Goal: Use online tool/utility: Utilize a website feature to perform a specific function

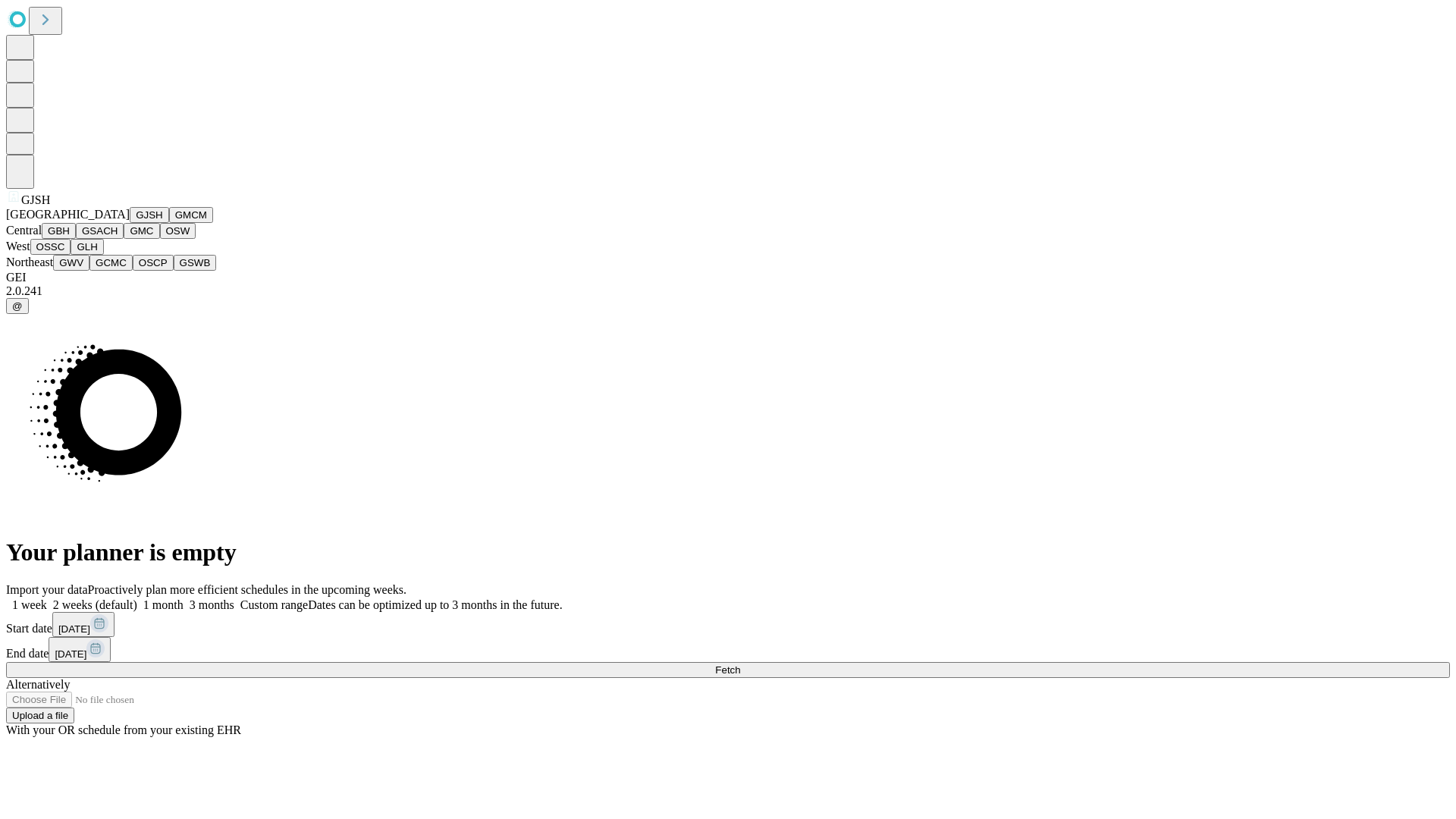
click at [130, 223] on button "GJSH" at bounding box center [149, 215] width 39 height 16
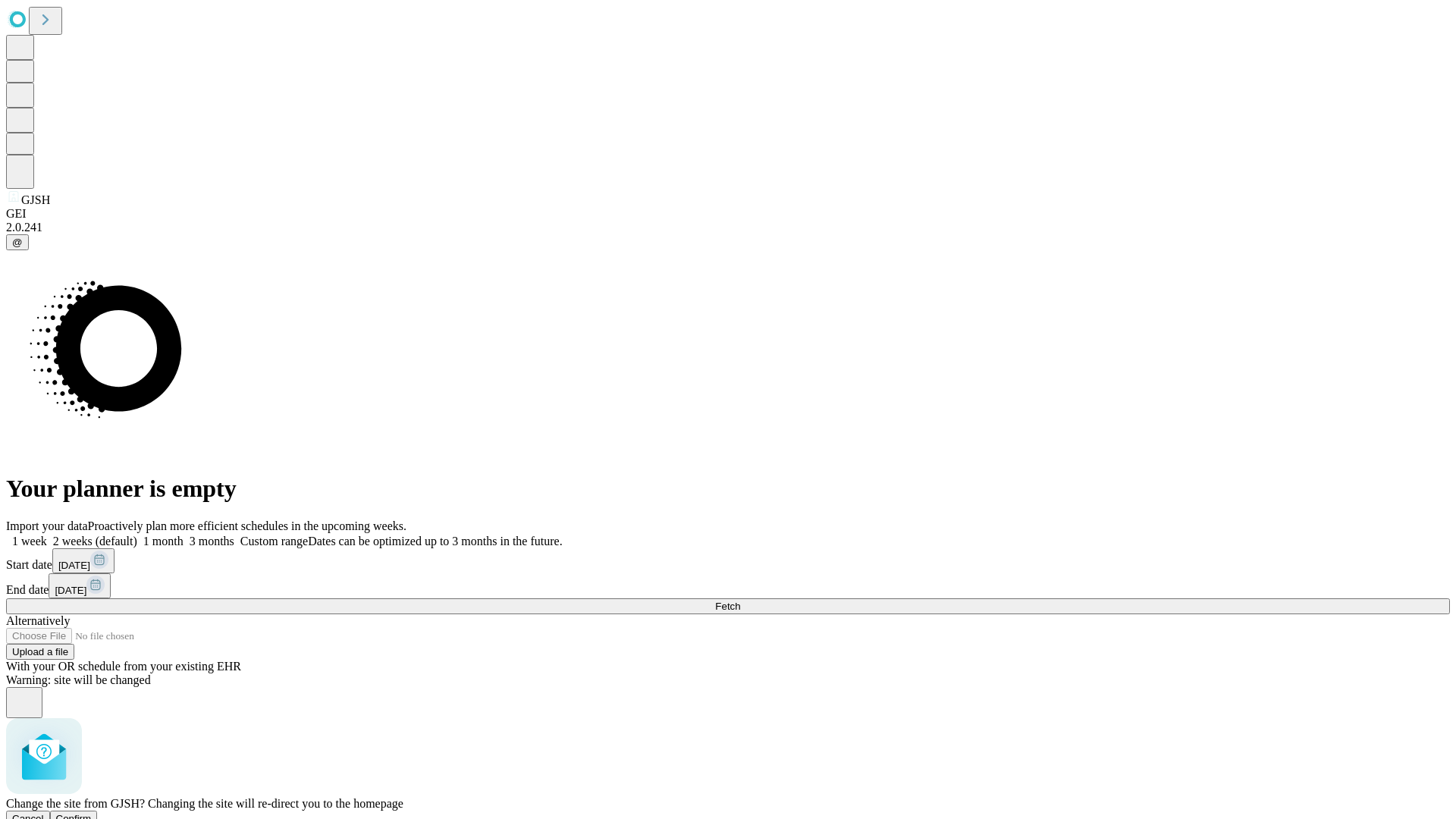
click at [92, 813] on span "Confirm" at bounding box center [74, 818] width 35 height 11
click at [138, 534] on label "2 weeks (default)" at bounding box center [92, 541] width 90 height 13
click at [740, 600] on span "Fetch" at bounding box center [728, 606] width 25 height 11
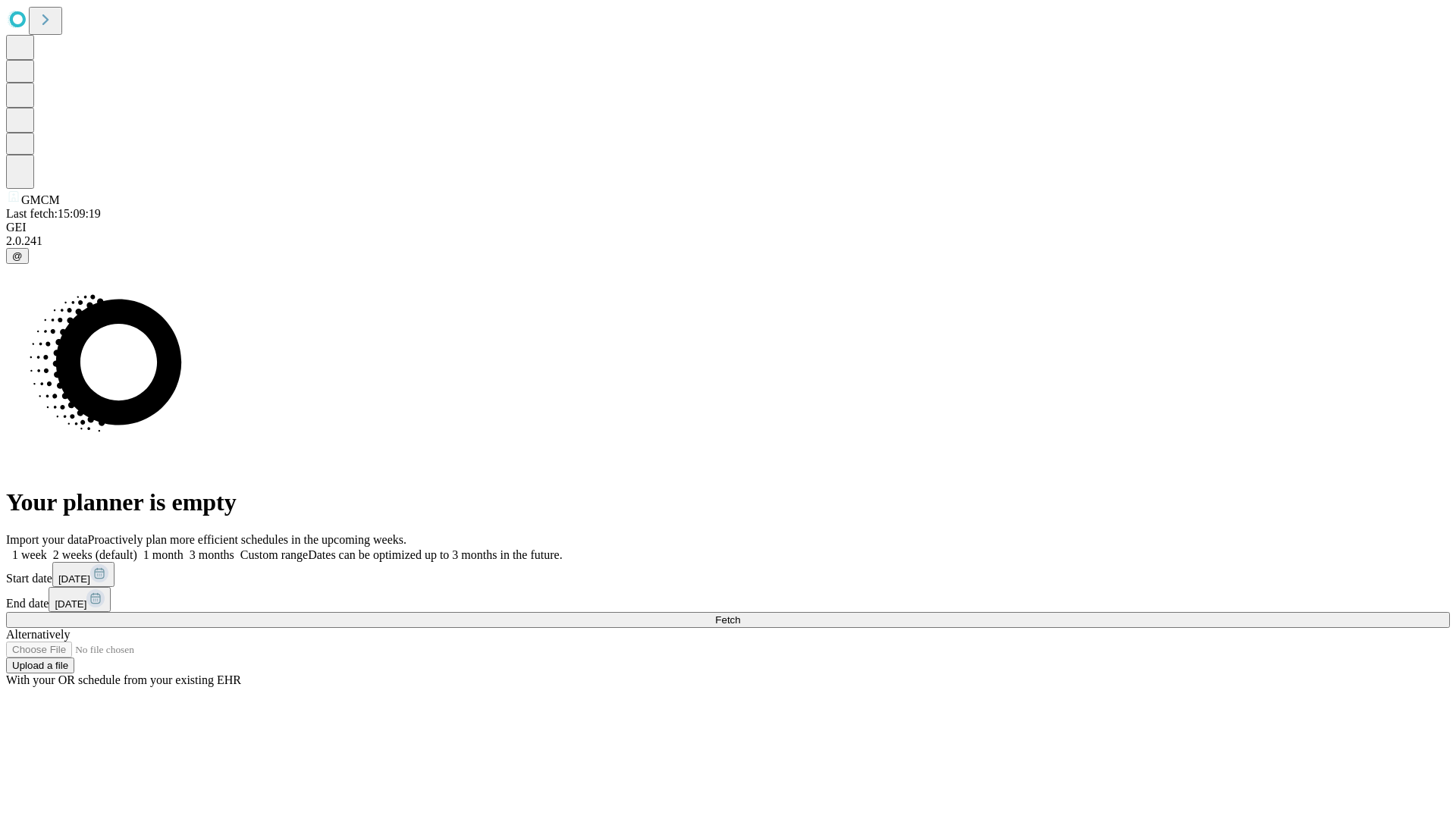
click at [138, 548] on label "2 weeks (default)" at bounding box center [92, 554] width 90 height 13
click at [740, 614] on span "Fetch" at bounding box center [728, 619] width 25 height 11
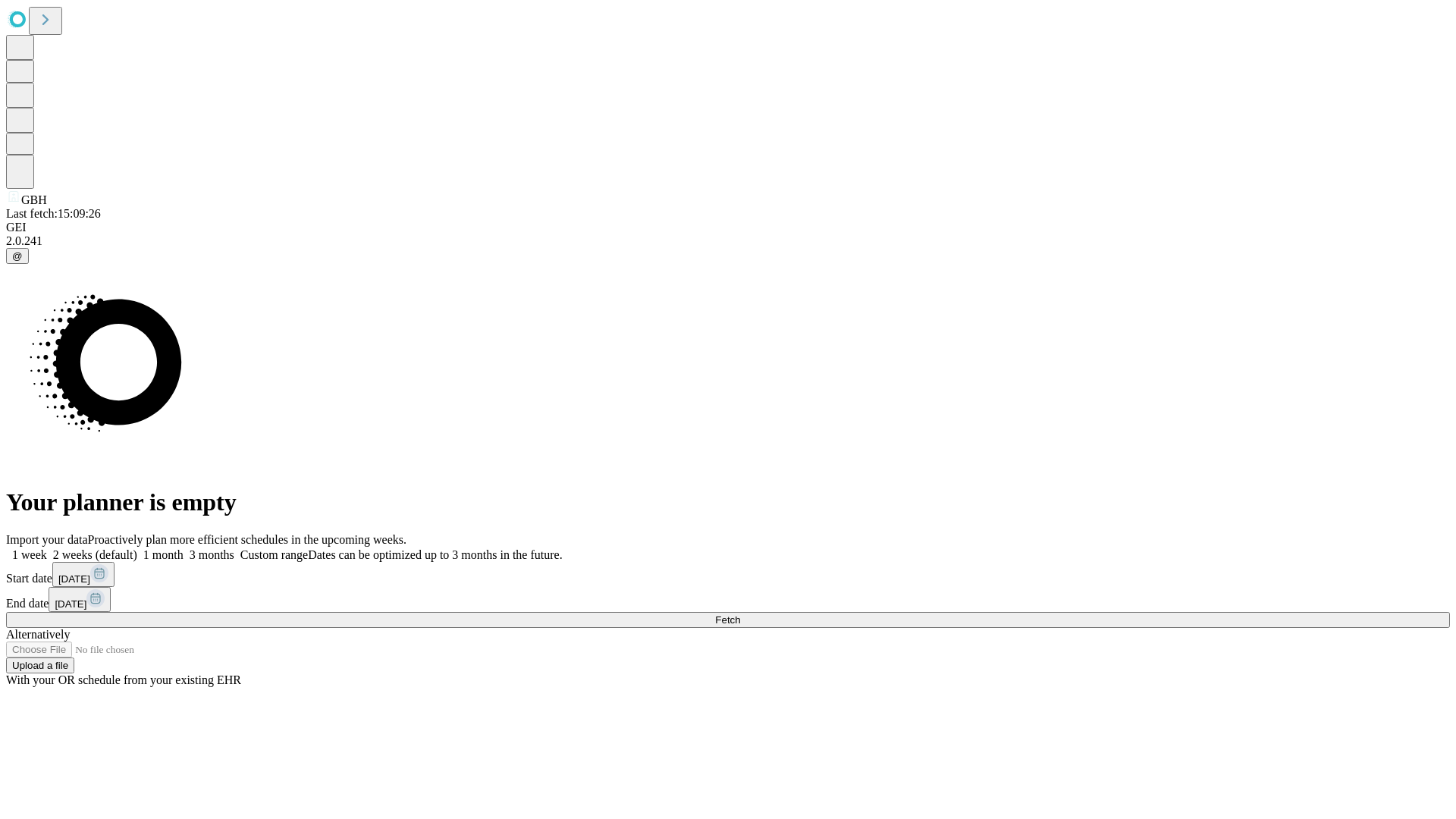
click at [138, 548] on label "2 weeks (default)" at bounding box center [92, 554] width 90 height 13
click at [740, 614] on span "Fetch" at bounding box center [728, 619] width 25 height 11
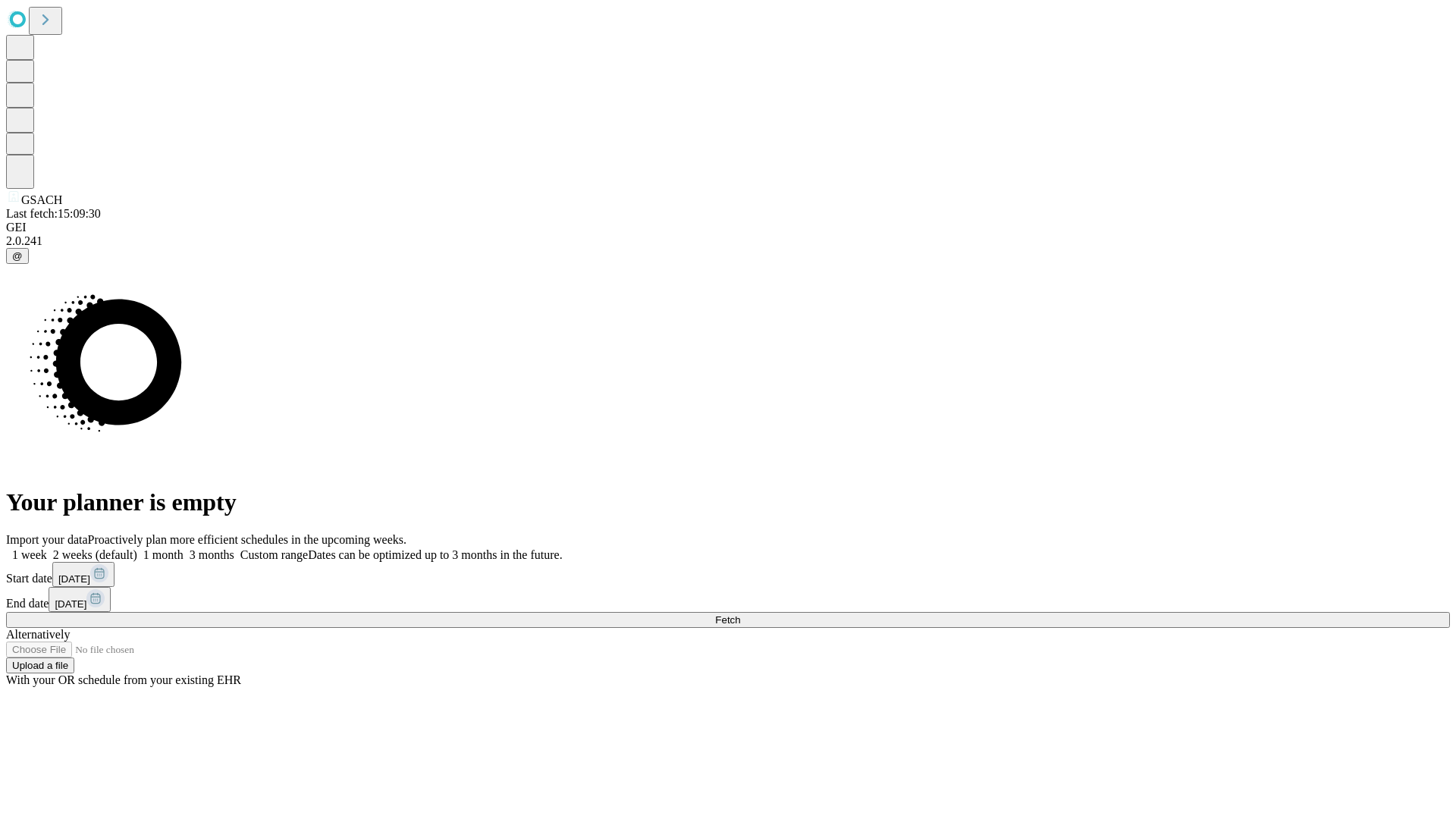
click at [740, 614] on span "Fetch" at bounding box center [728, 619] width 25 height 11
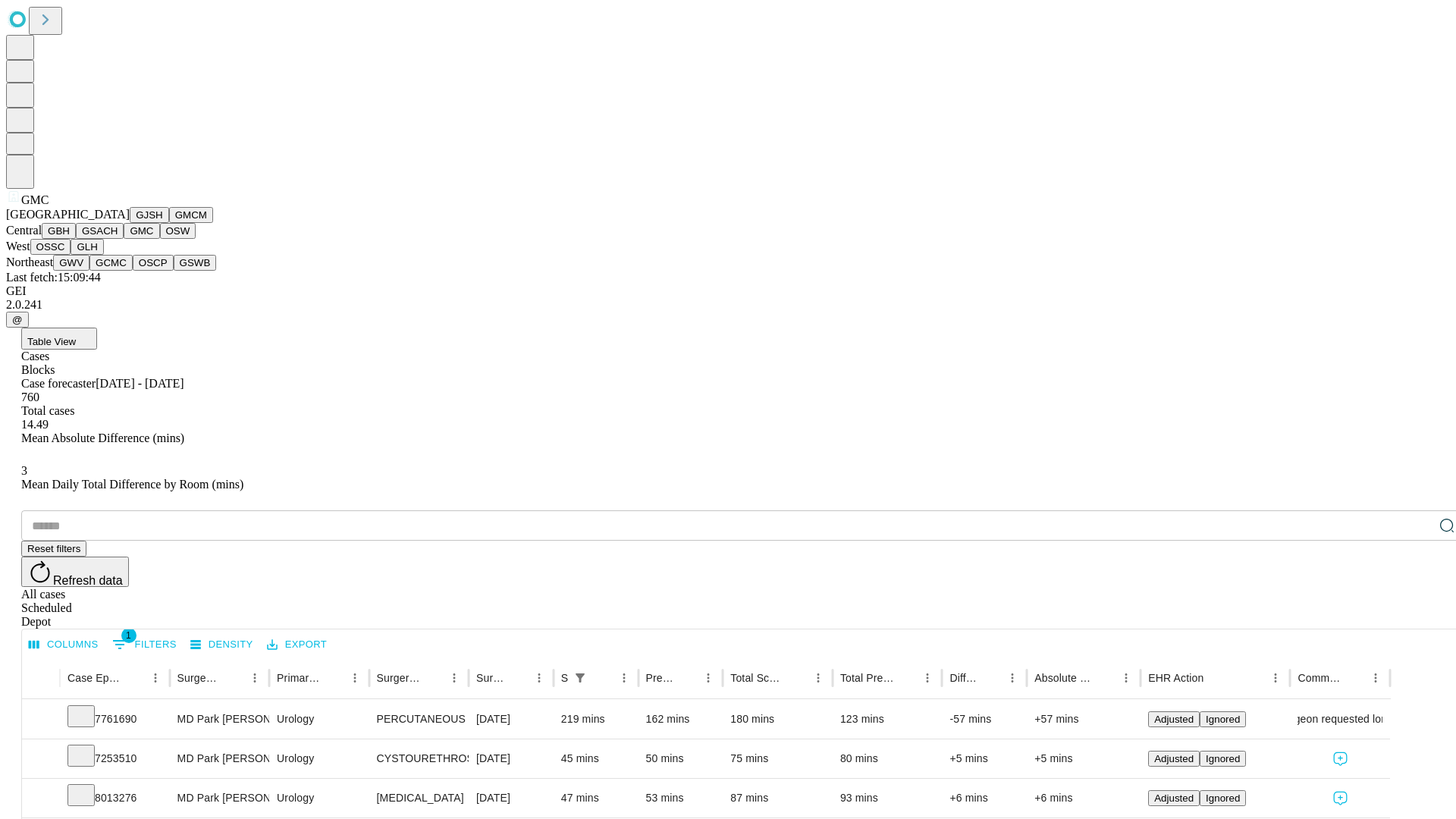
click at [160, 239] on button "OSW" at bounding box center [178, 231] width 36 height 16
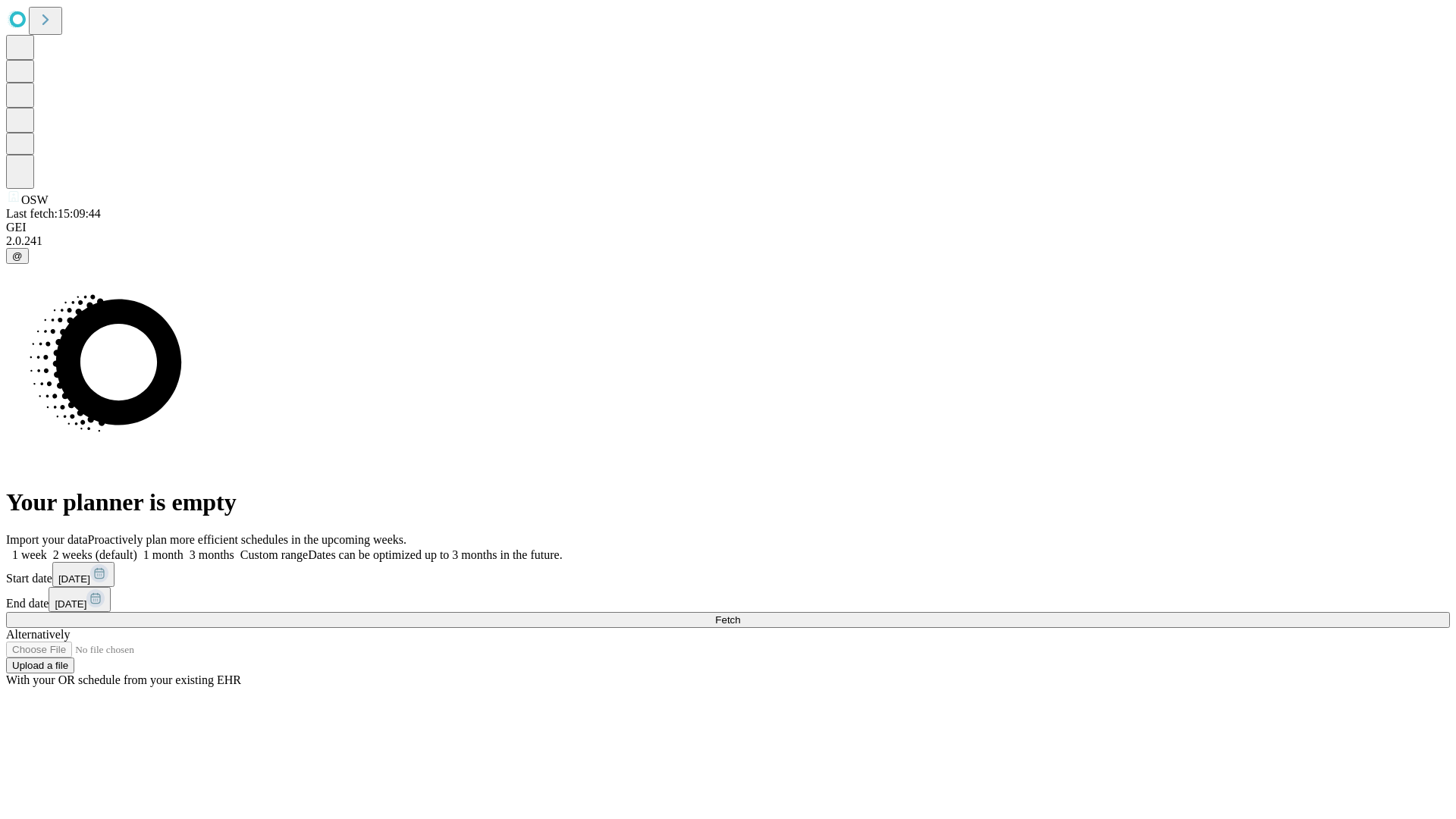
click at [740, 614] on span "Fetch" at bounding box center [728, 619] width 25 height 11
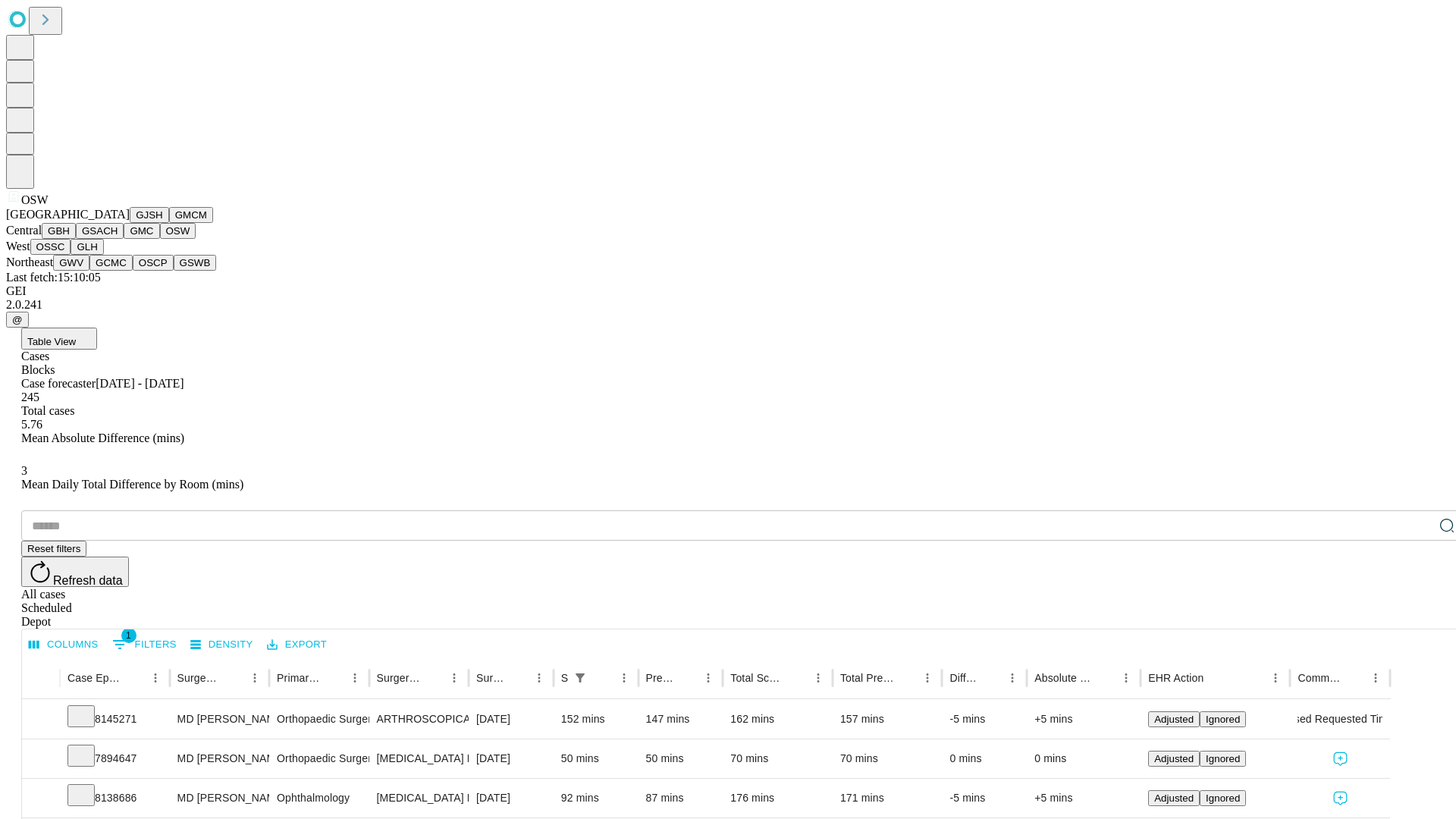
click at [72, 255] on button "OSSC" at bounding box center [51, 247] width 41 height 16
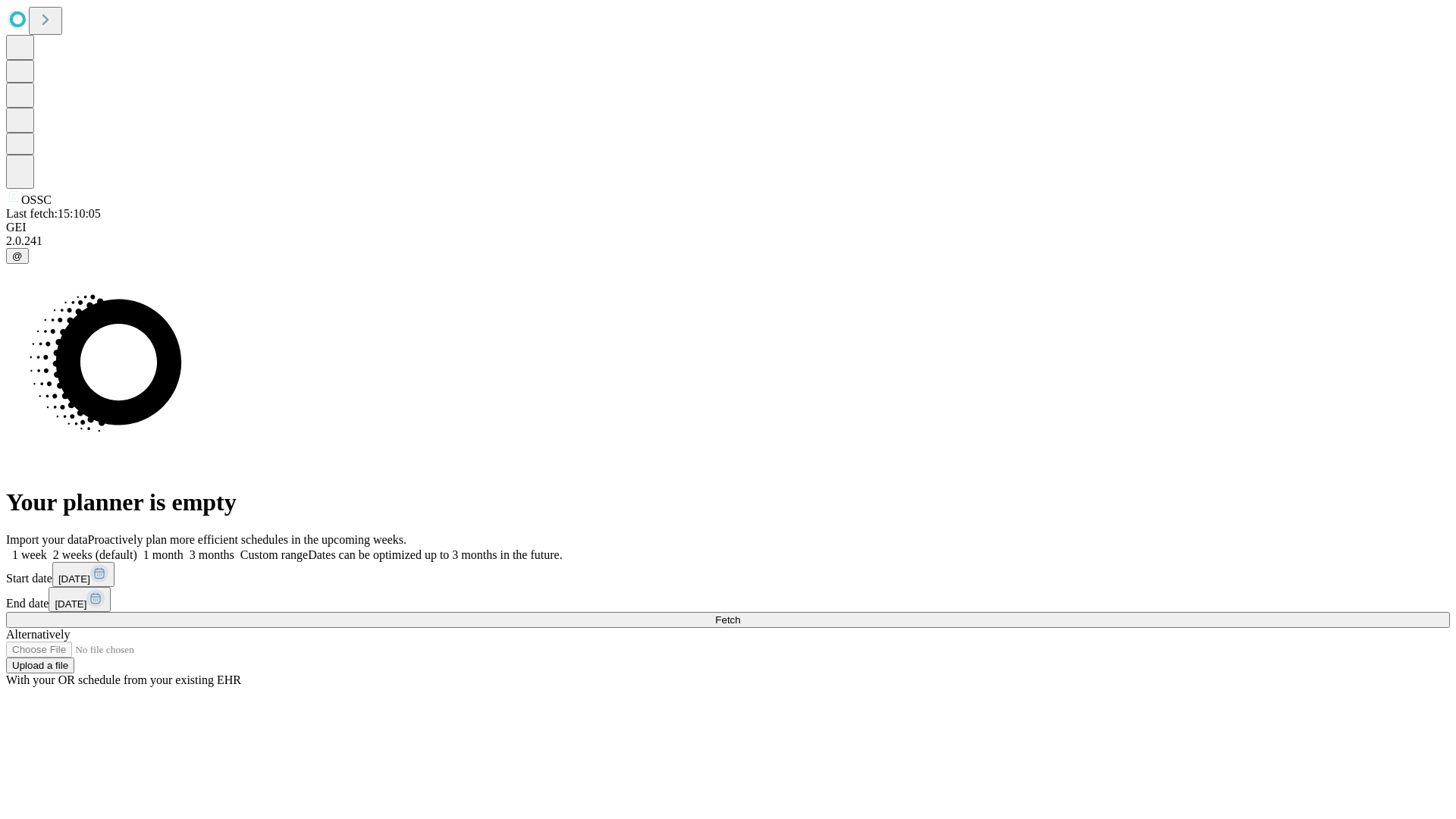
click at [138, 548] on label "2 weeks (default)" at bounding box center [92, 554] width 90 height 13
click at [740, 614] on span "Fetch" at bounding box center [728, 619] width 25 height 11
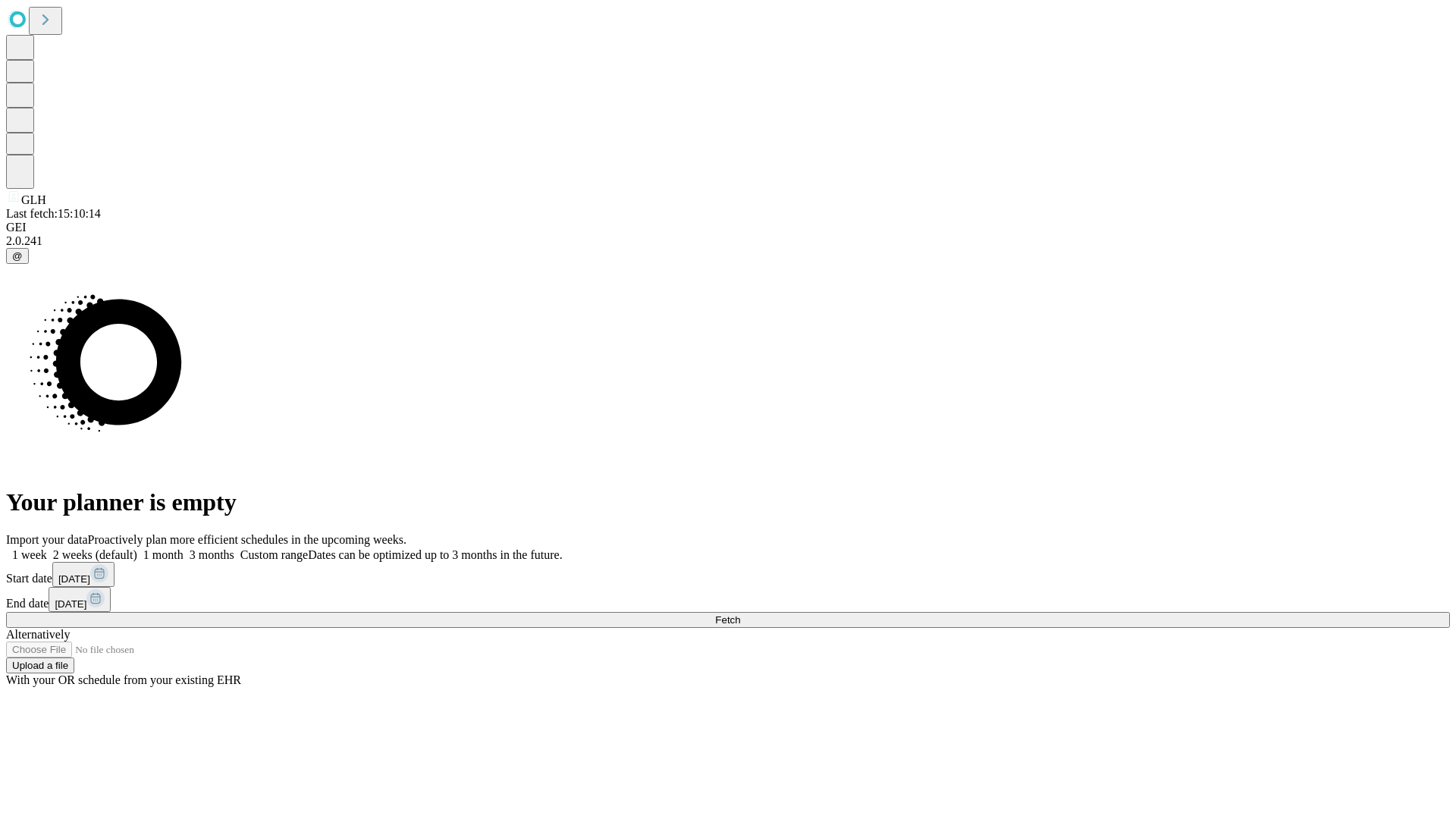
click at [138, 548] on label "2 weeks (default)" at bounding box center [92, 554] width 90 height 13
click at [740, 614] on span "Fetch" at bounding box center [728, 619] width 25 height 11
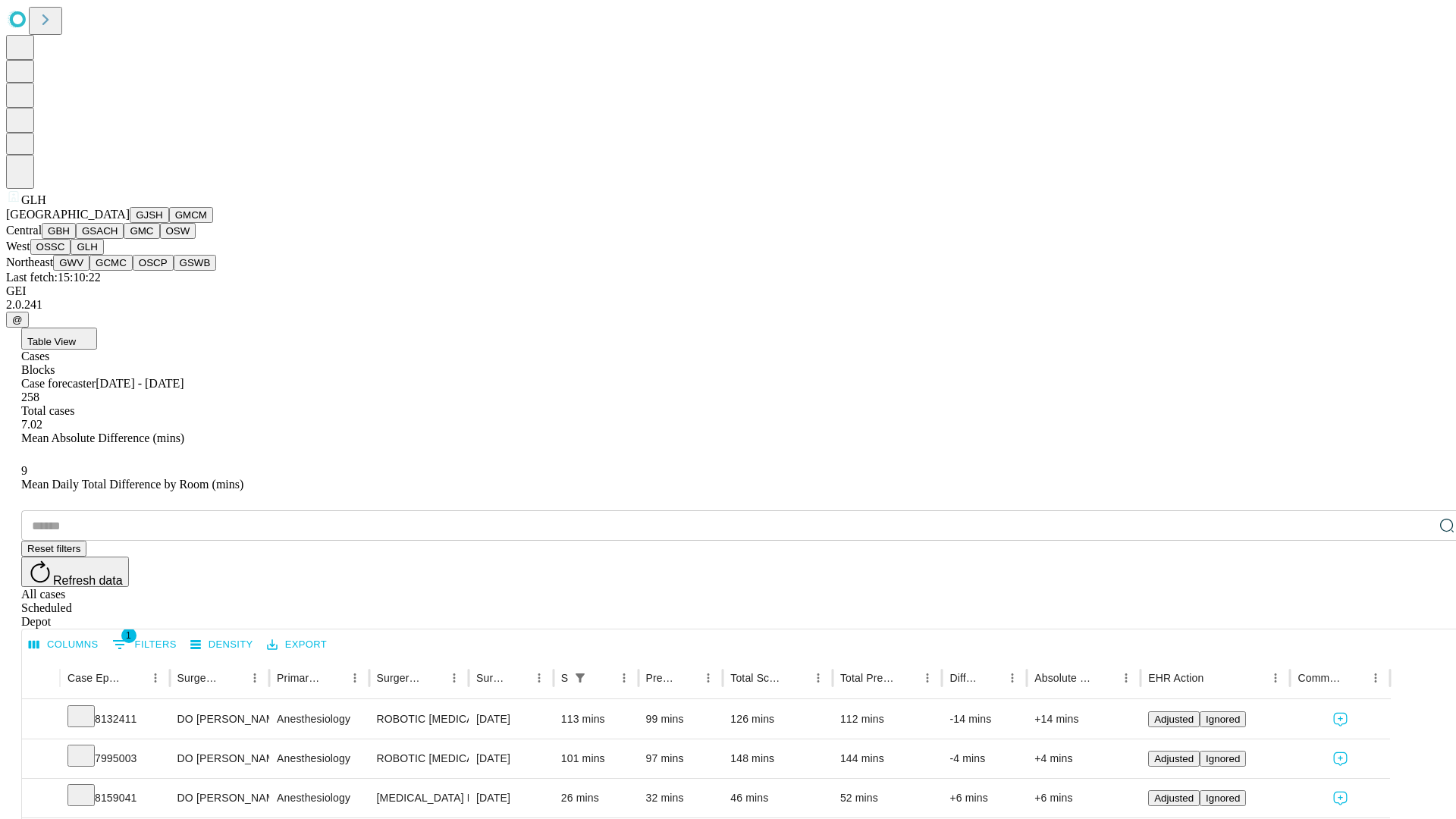
click at [89, 270] on button "GWV" at bounding box center [71, 263] width 36 height 16
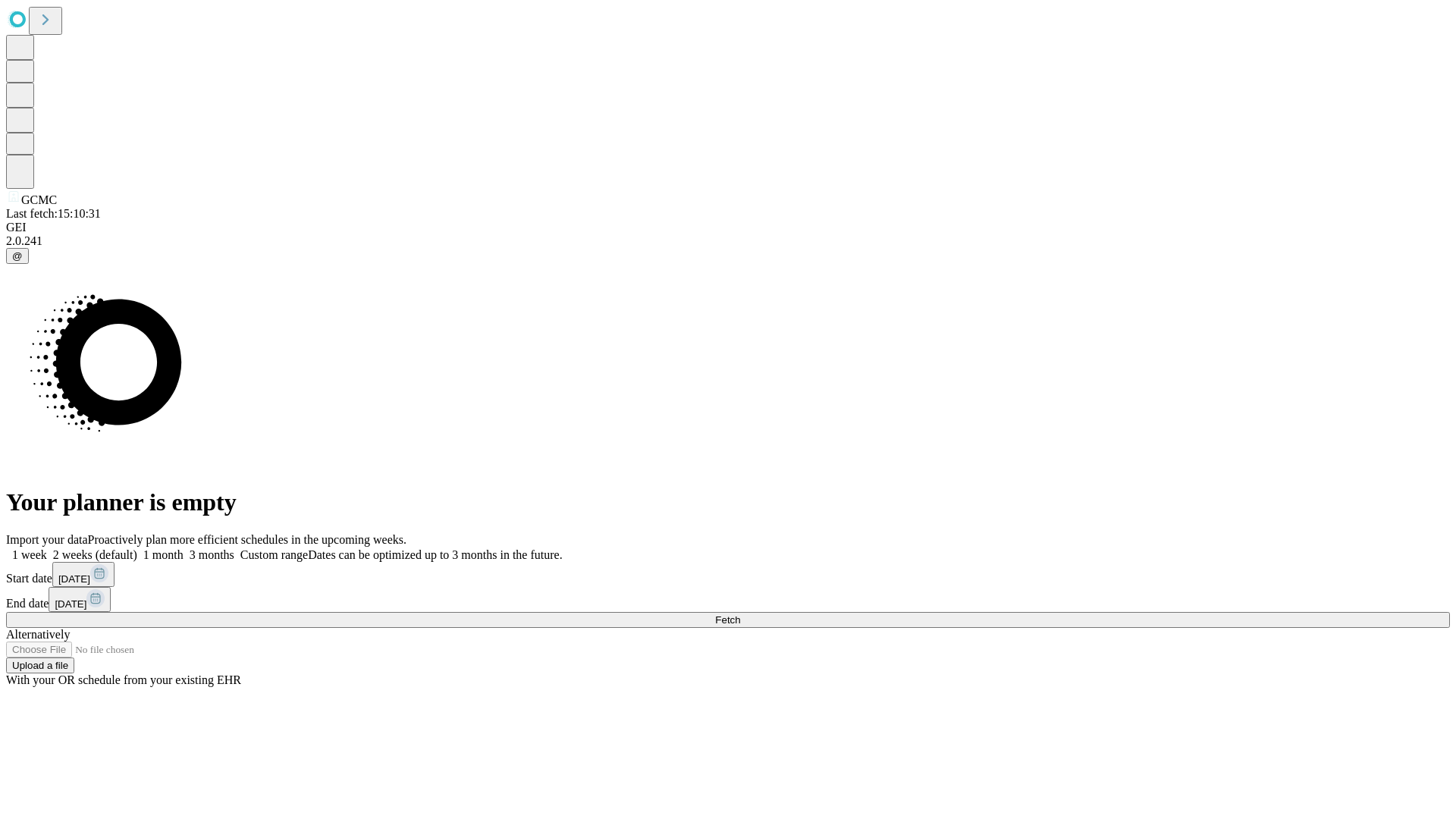
click at [138, 548] on label "2 weeks (default)" at bounding box center [92, 554] width 90 height 13
click at [740, 614] on span "Fetch" at bounding box center [728, 619] width 25 height 11
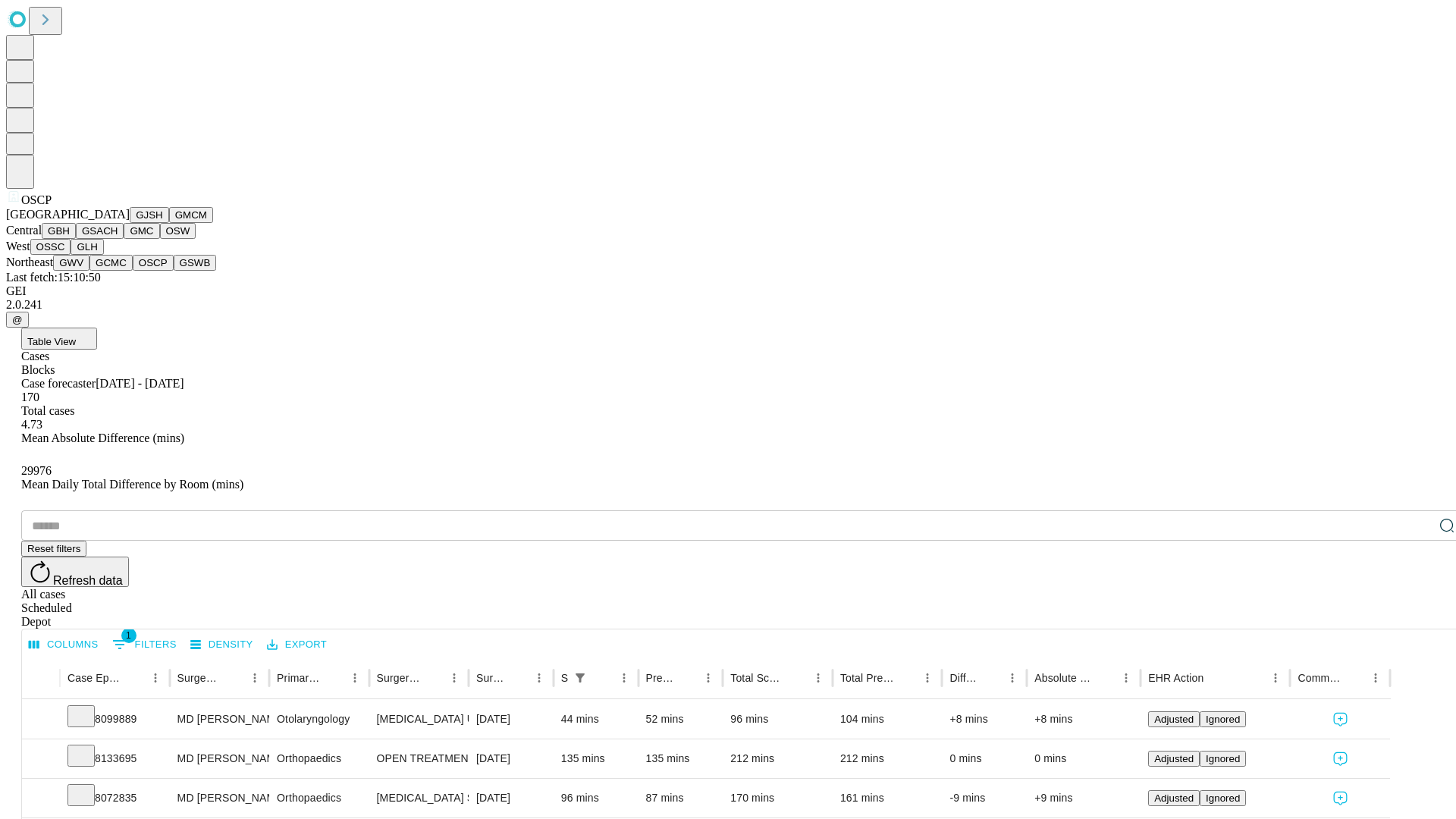
click at [174, 270] on button "GSWB" at bounding box center [196, 263] width 43 height 16
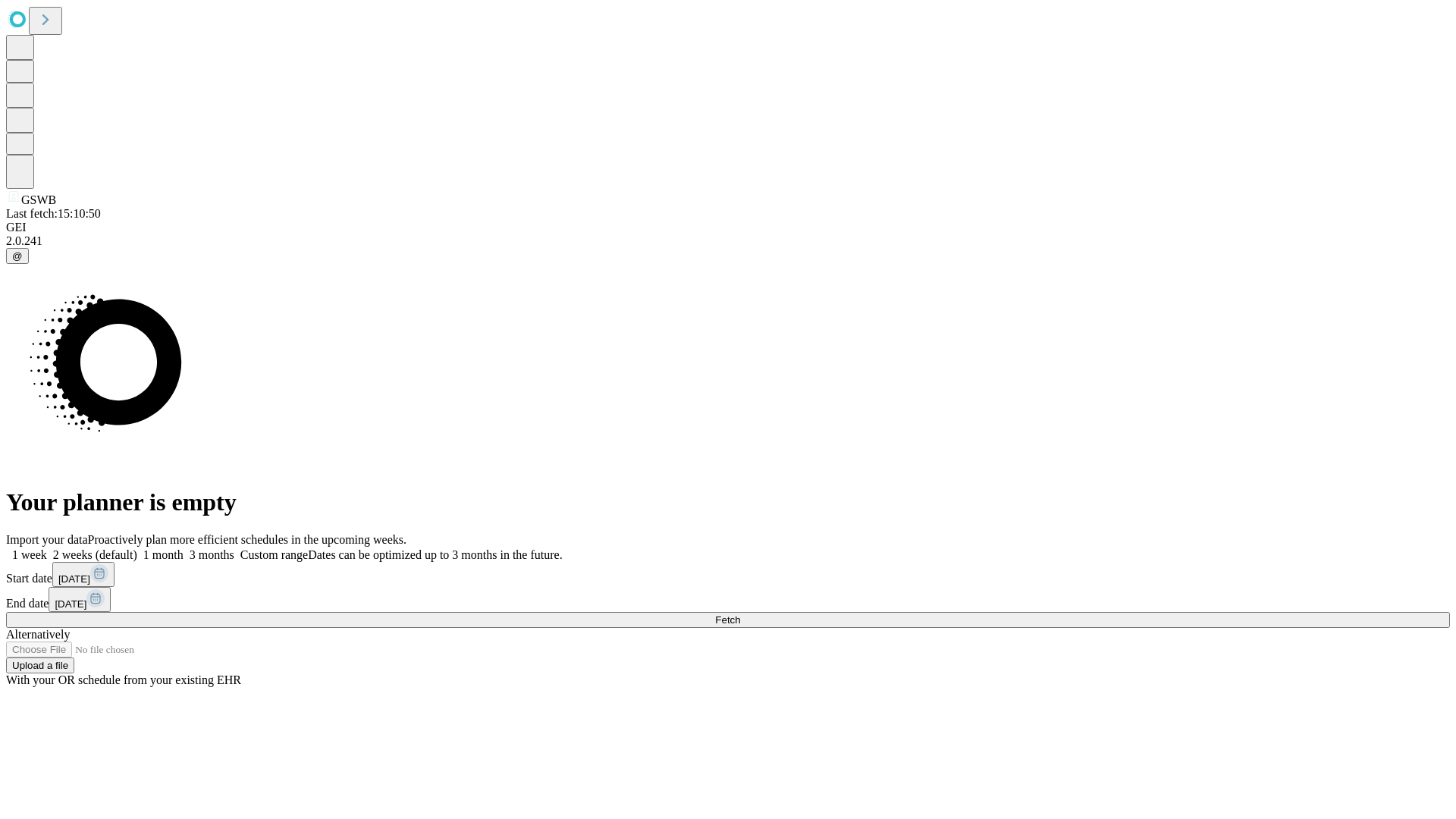
click at [740, 614] on span "Fetch" at bounding box center [728, 619] width 25 height 11
